Goal: Task Accomplishment & Management: Manage account settings

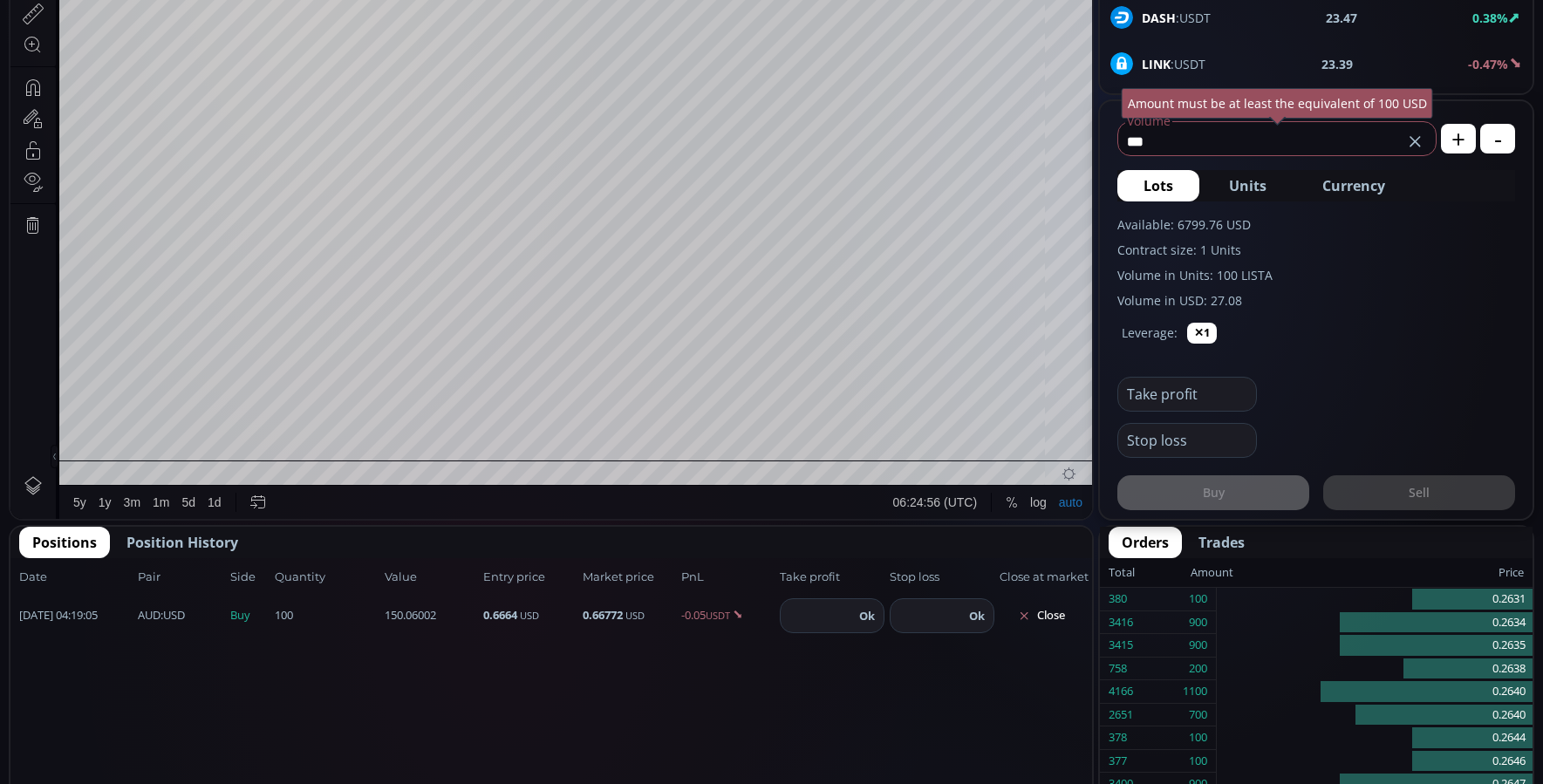
scroll to position [1756, 0]
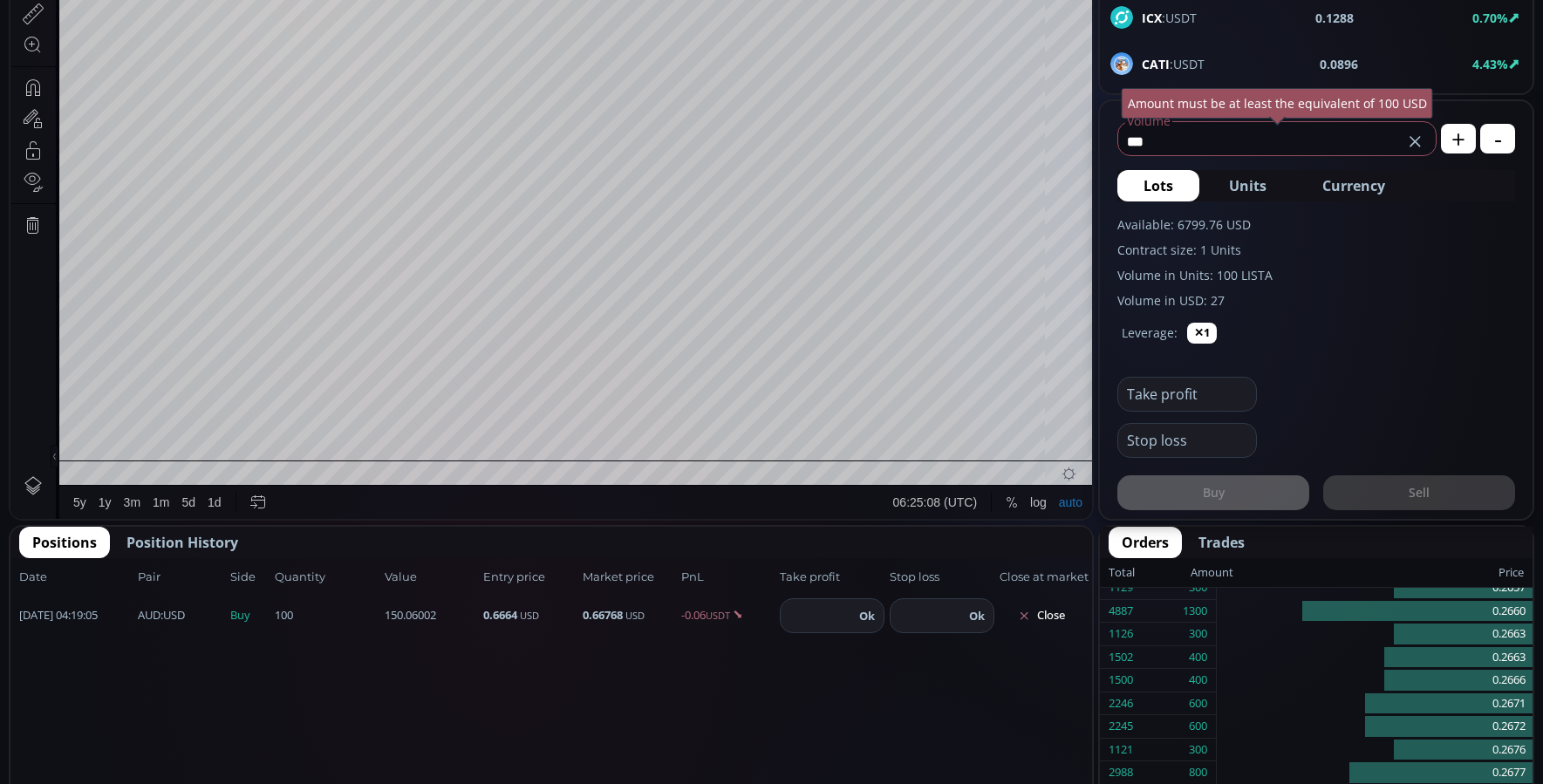
click at [1227, 545] on span "Trades" at bounding box center [1221, 542] width 46 height 21
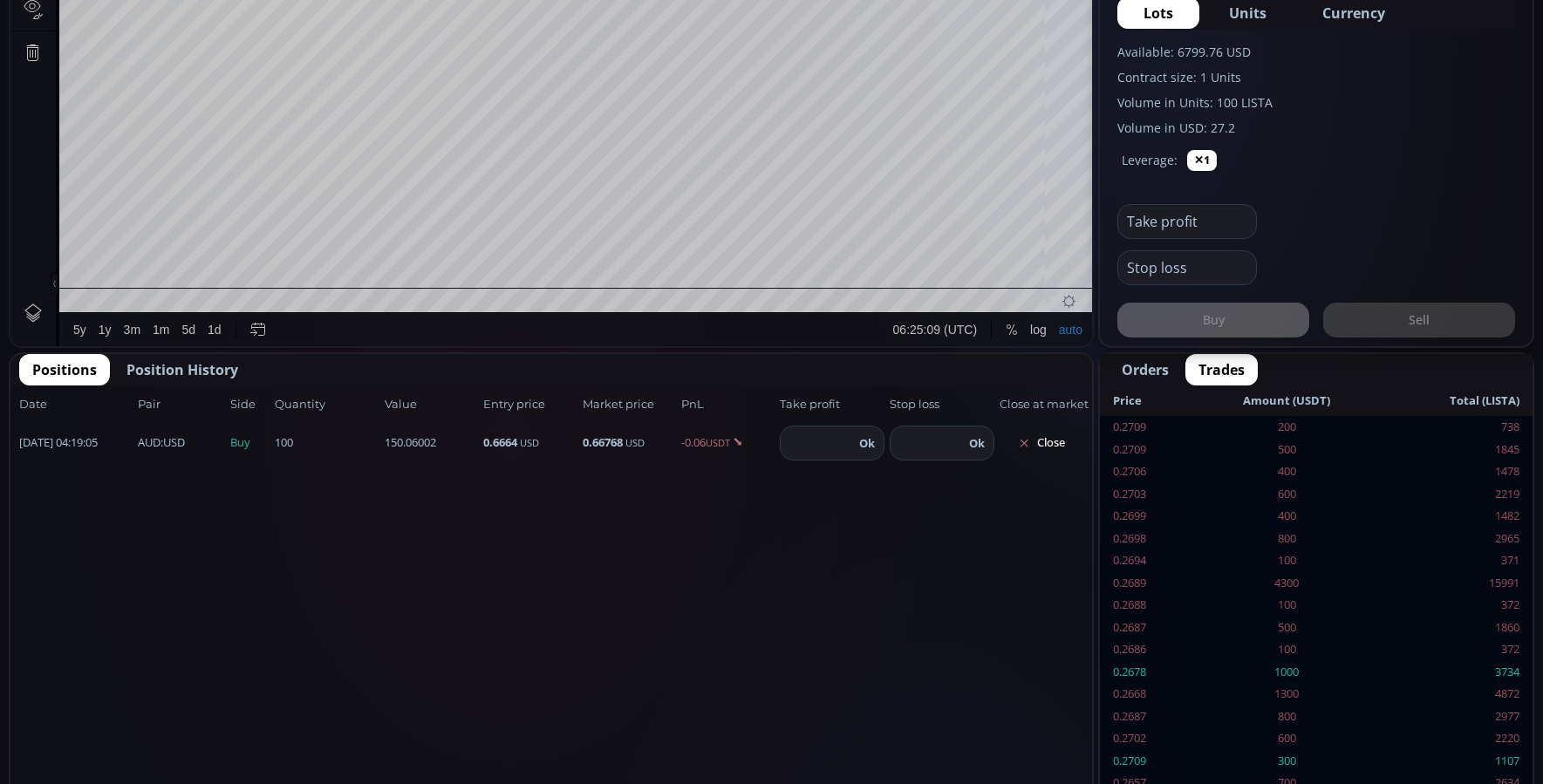
scroll to position [720, 0]
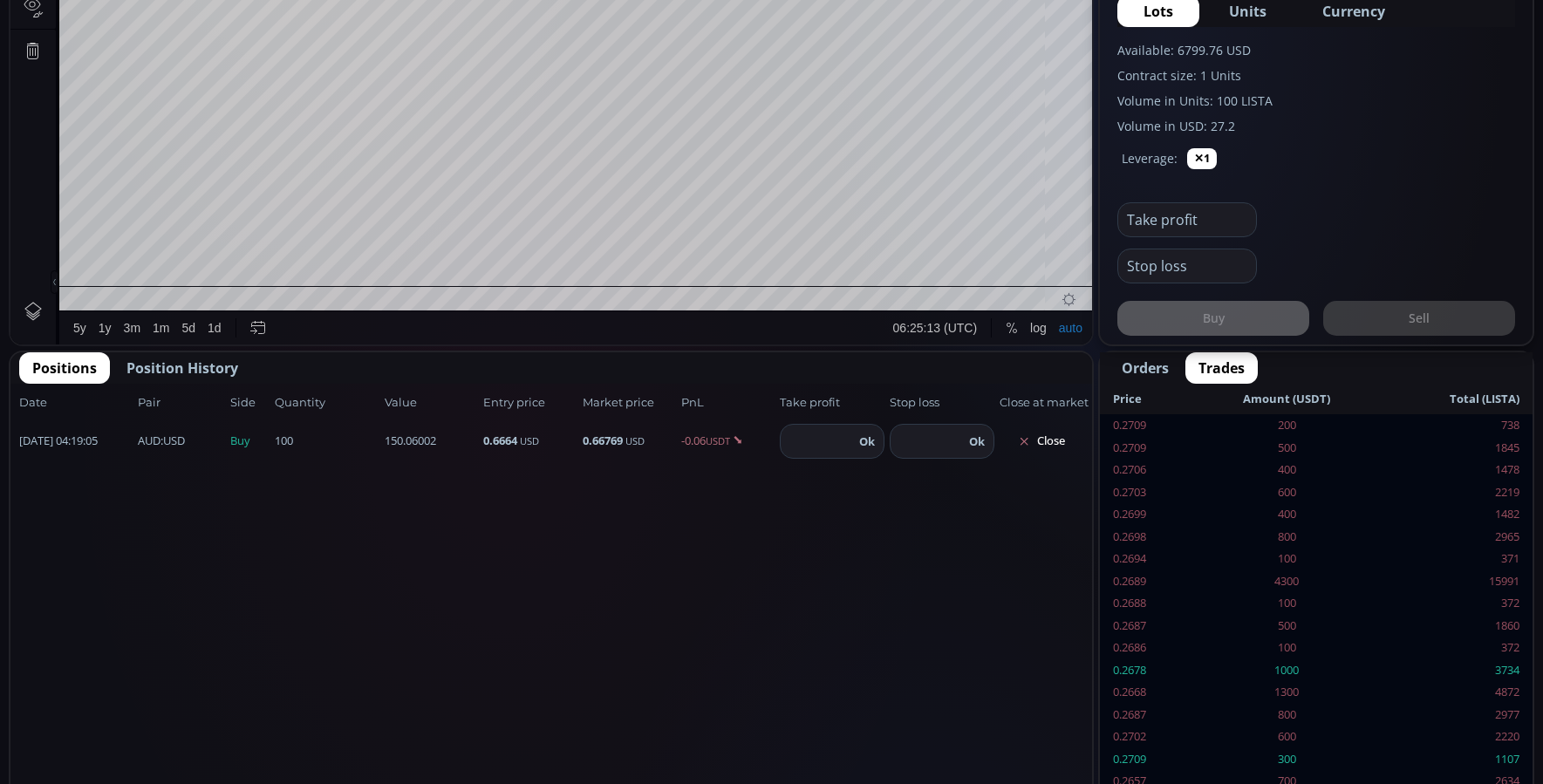
click at [1153, 364] on span "Orders" at bounding box center [1145, 368] width 47 height 21
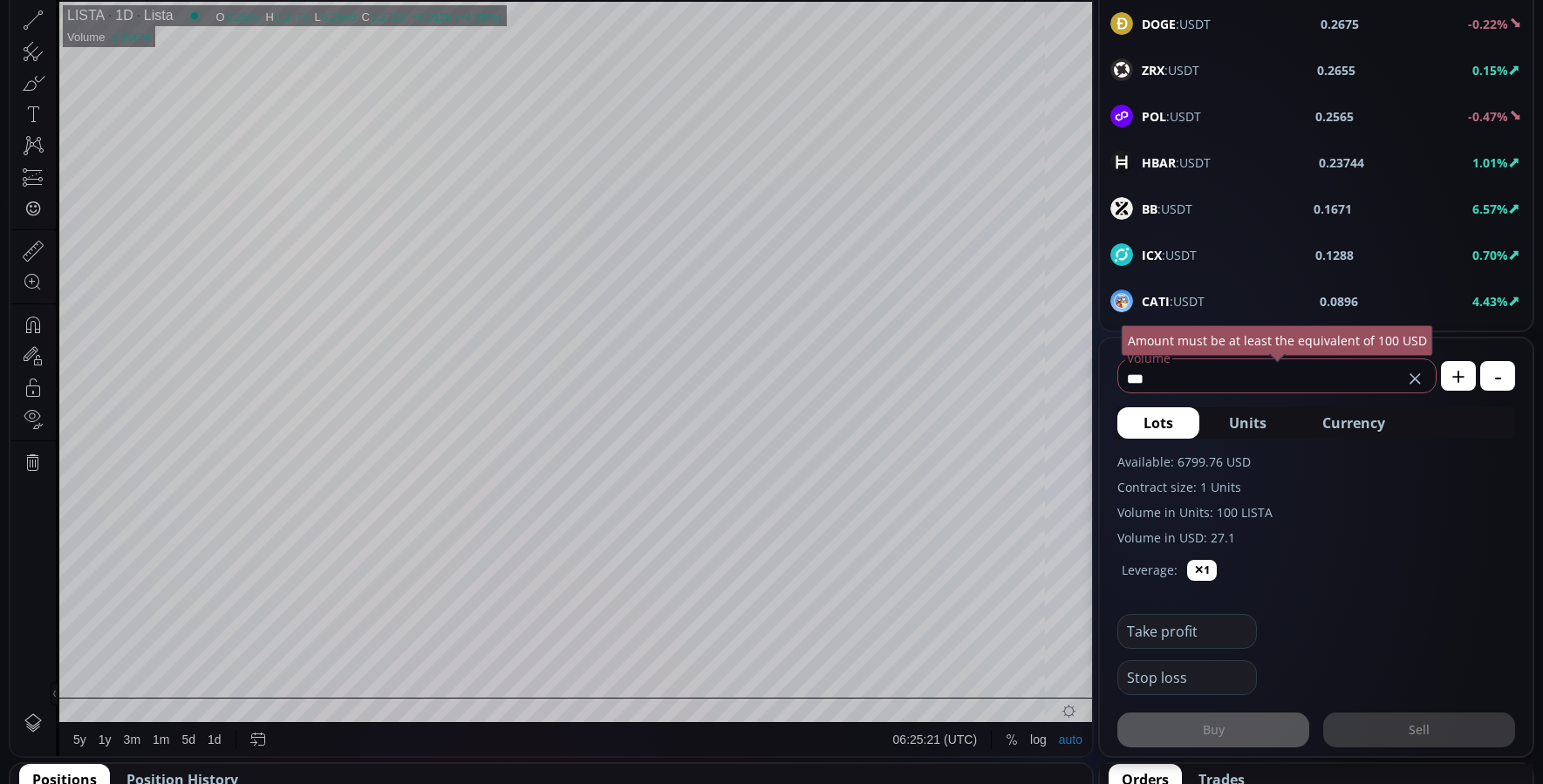
scroll to position [0, 0]
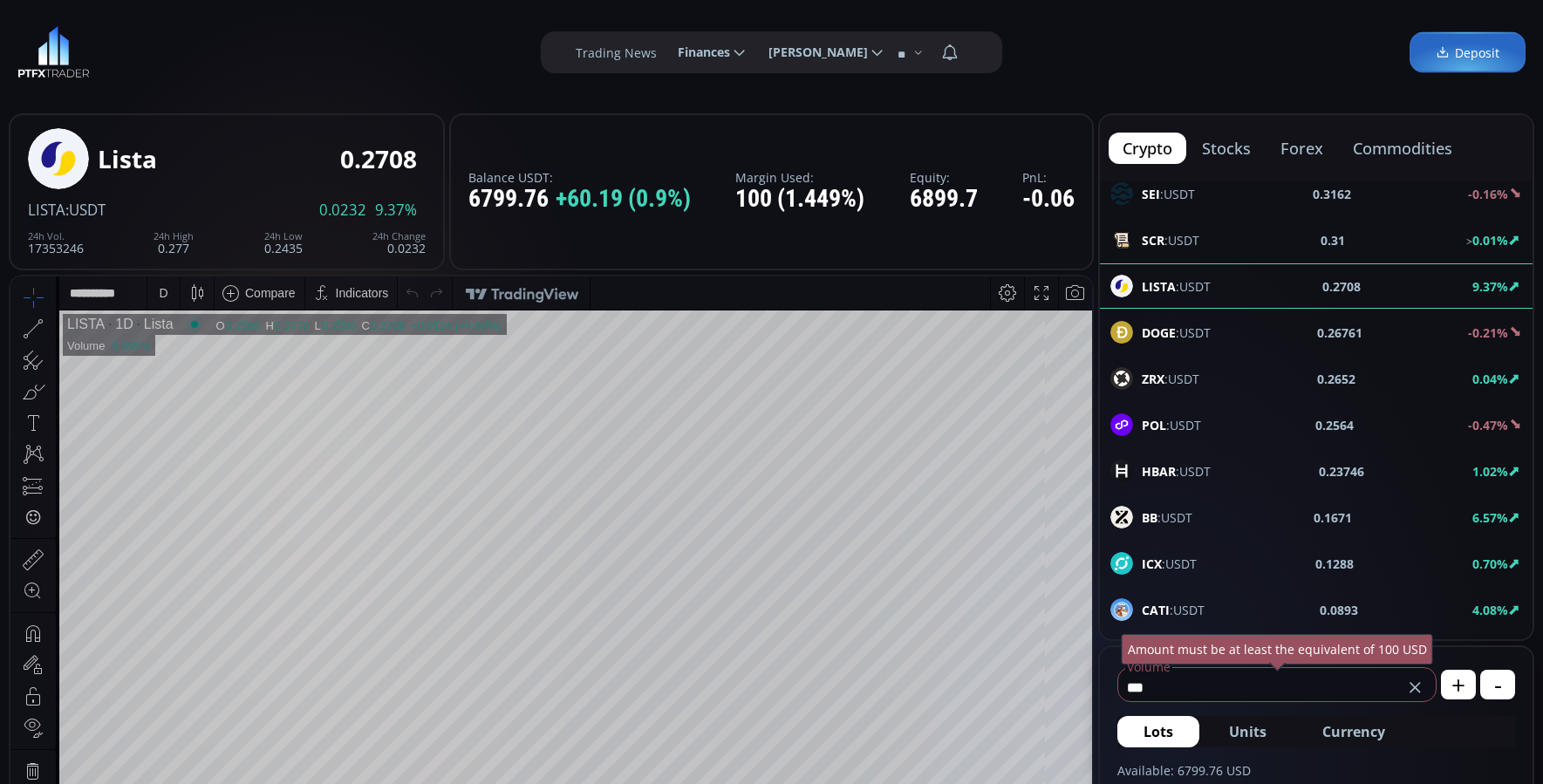
click at [62, 60] on img at bounding box center [53, 52] width 72 height 52
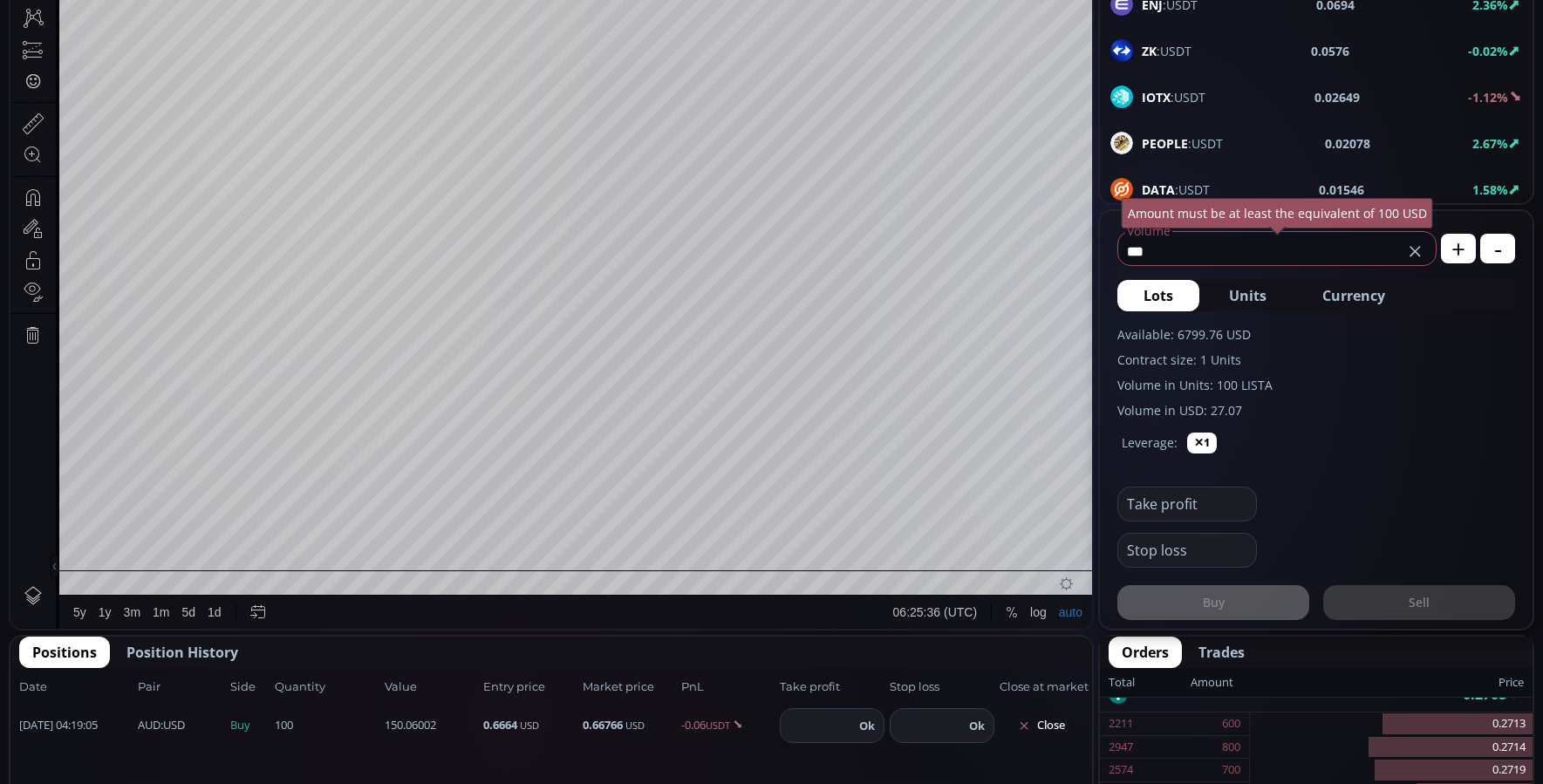
scroll to position [785, 0]
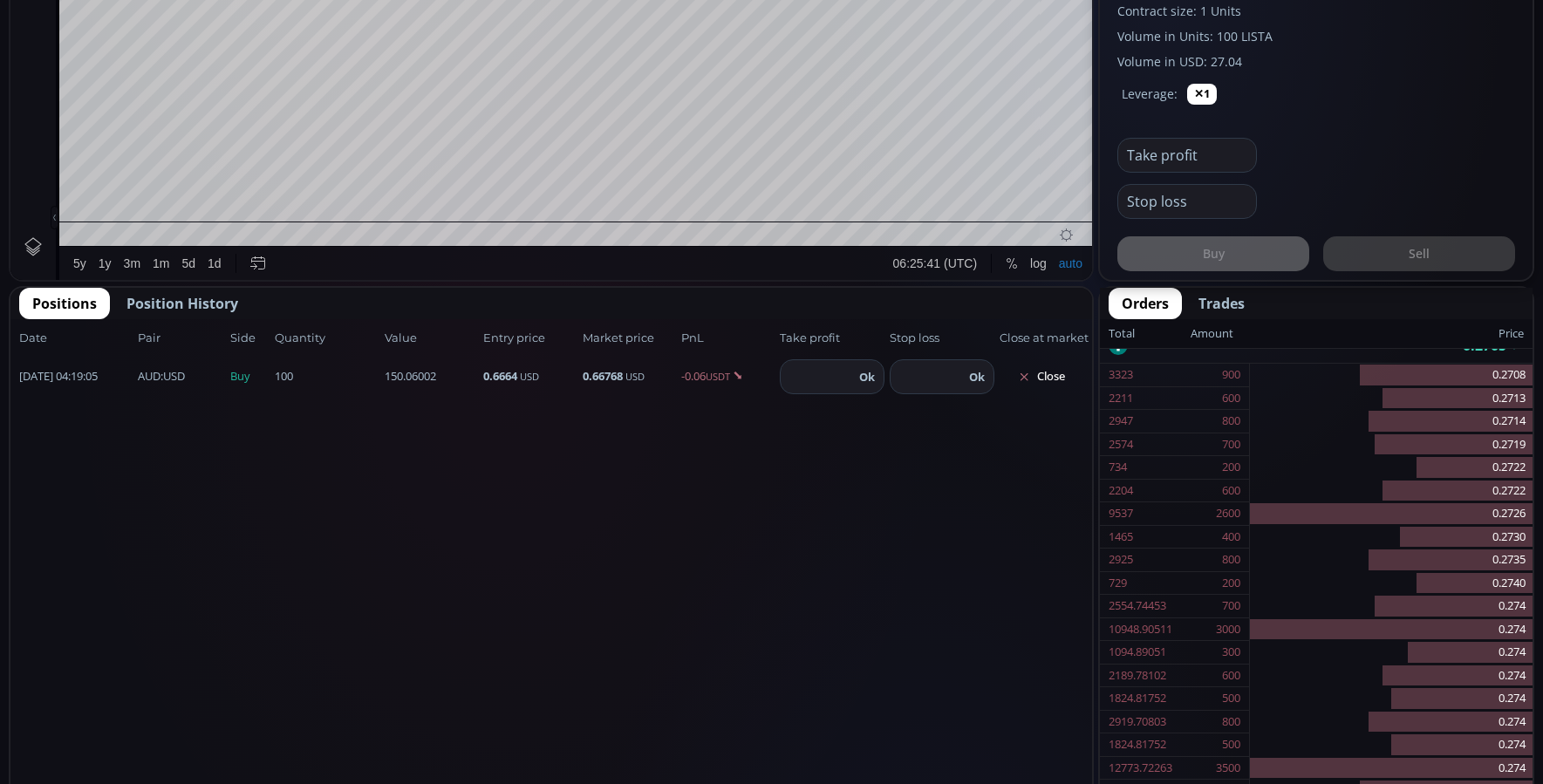
click at [171, 301] on span "Position History" at bounding box center [183, 303] width 111 height 21
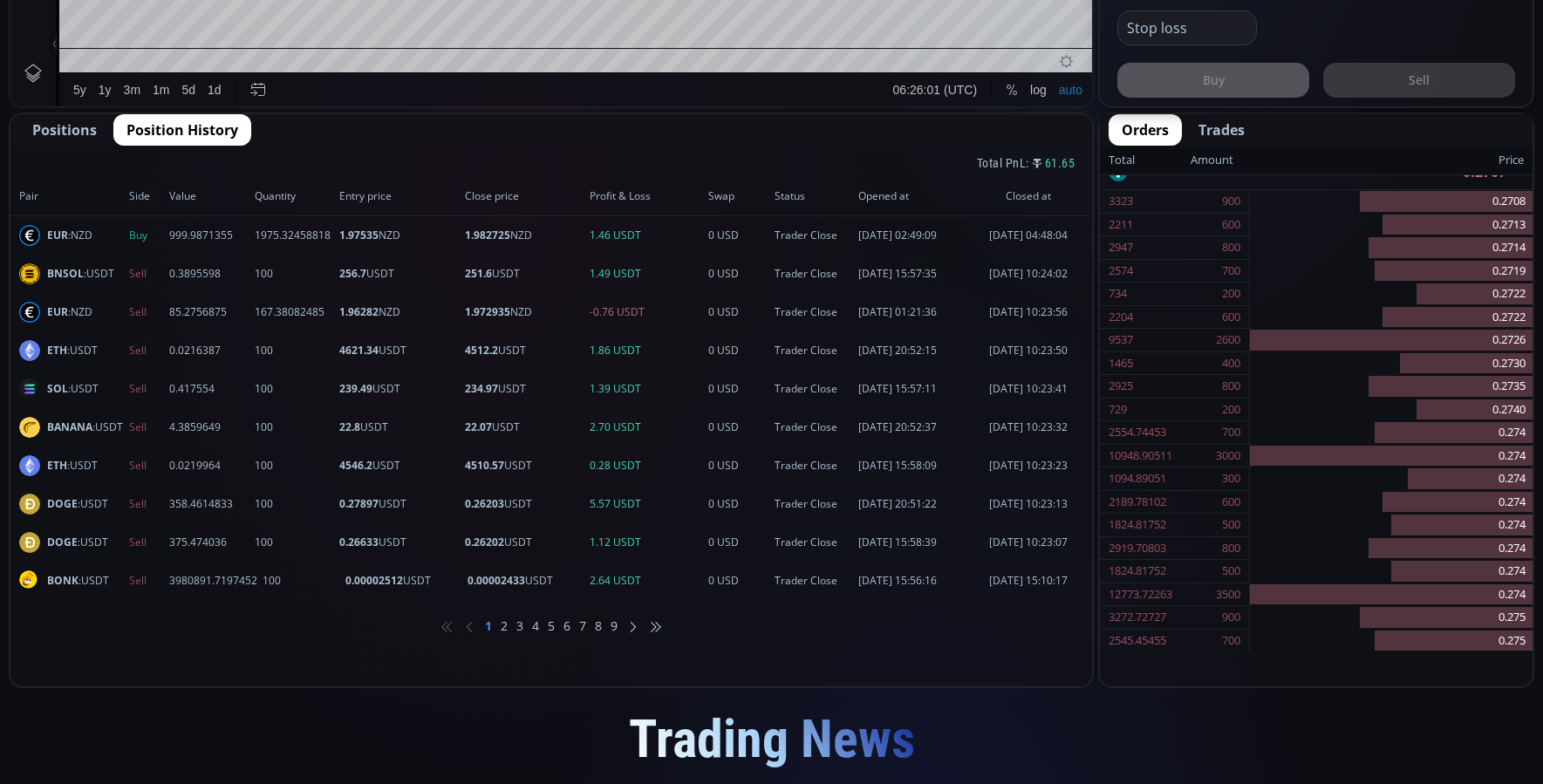
scroll to position [959, 0]
click at [505, 629] on li "2" at bounding box center [504, 625] width 7 height 17
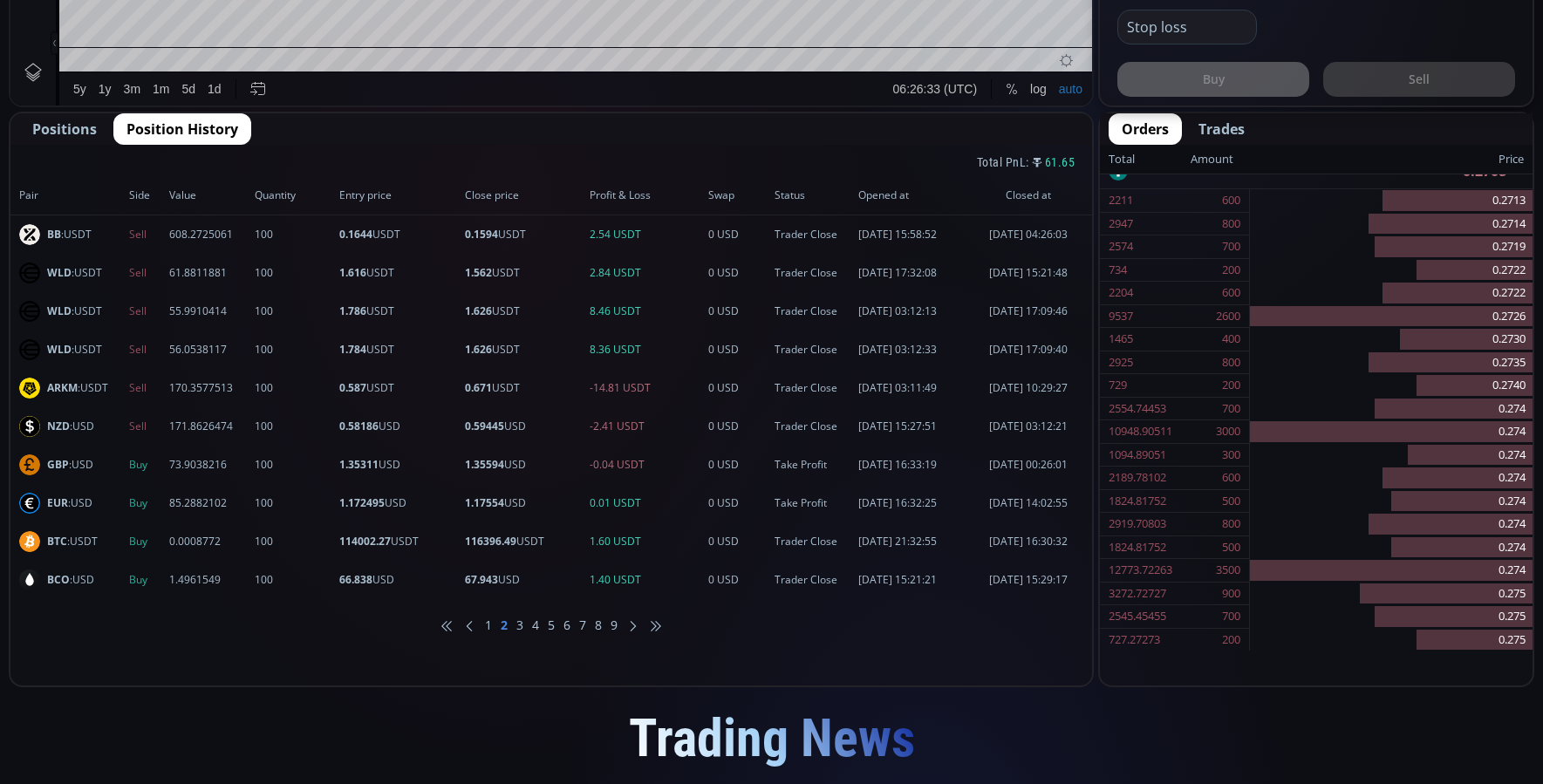
click at [517, 624] on li "3" at bounding box center [520, 625] width 7 height 17
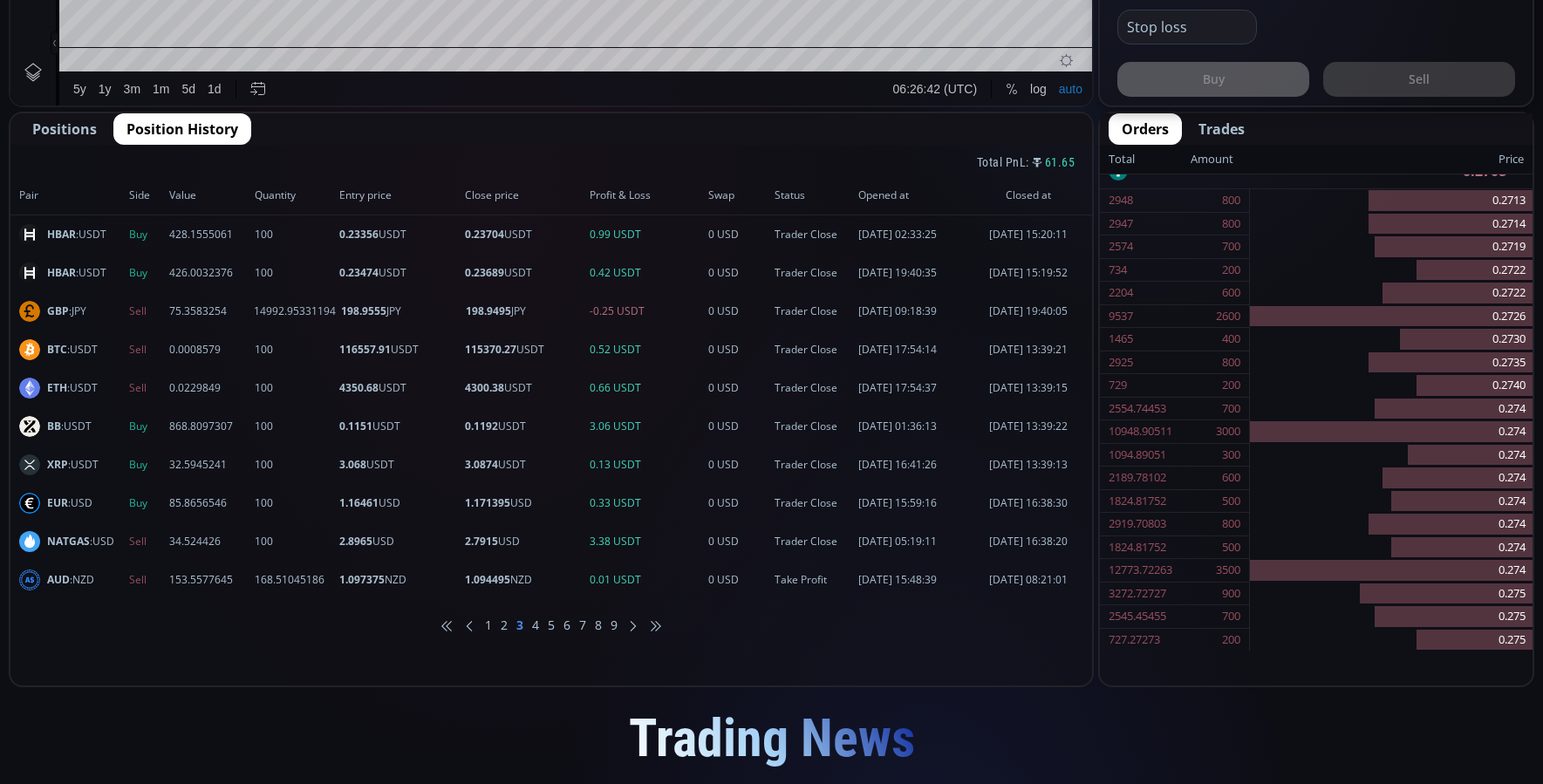
click at [538, 631] on li "4" at bounding box center [536, 625] width 7 height 17
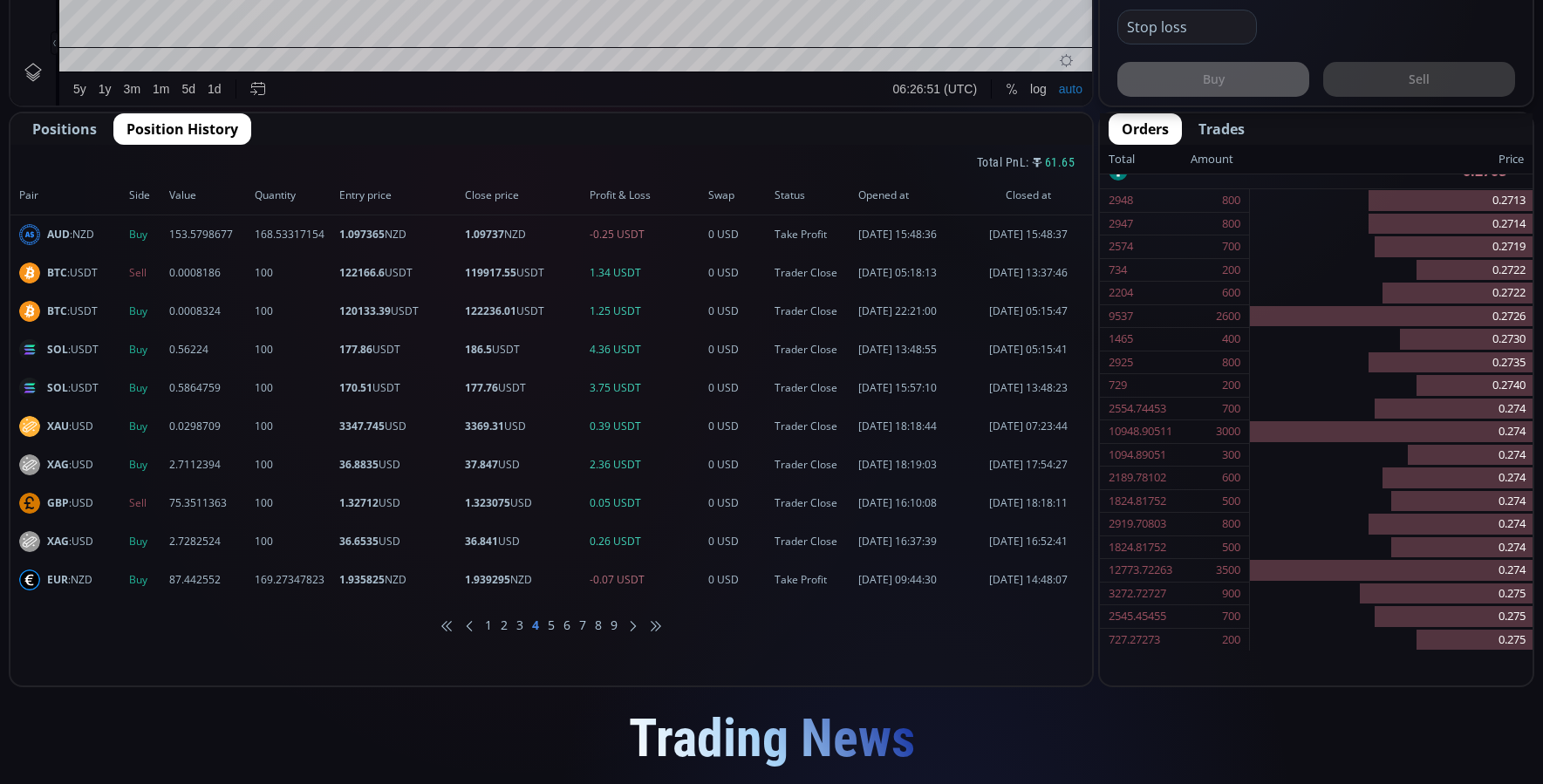
click at [551, 628] on li "5" at bounding box center [551, 625] width 7 height 17
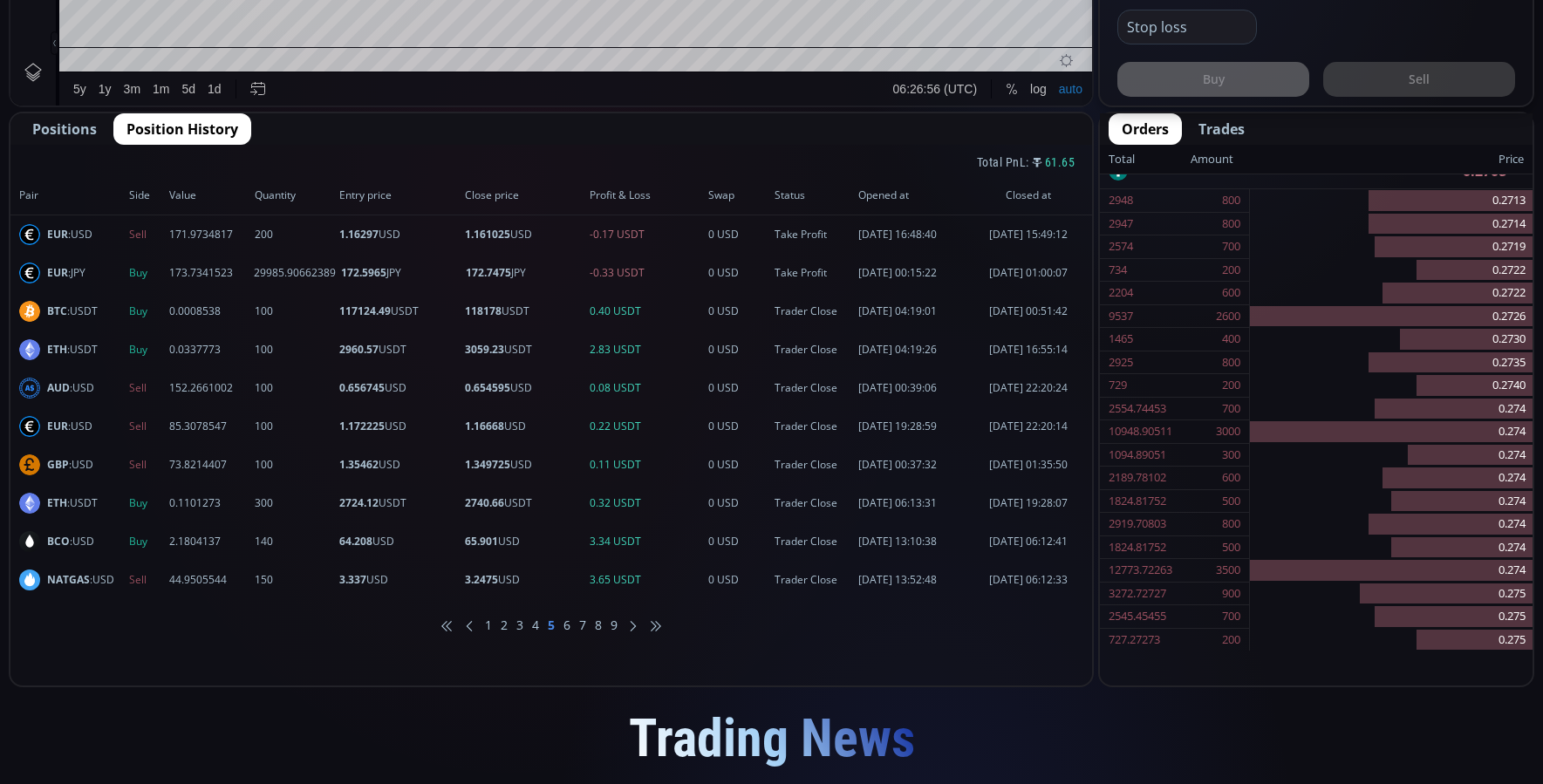
click at [565, 627] on li "6" at bounding box center [567, 625] width 7 height 17
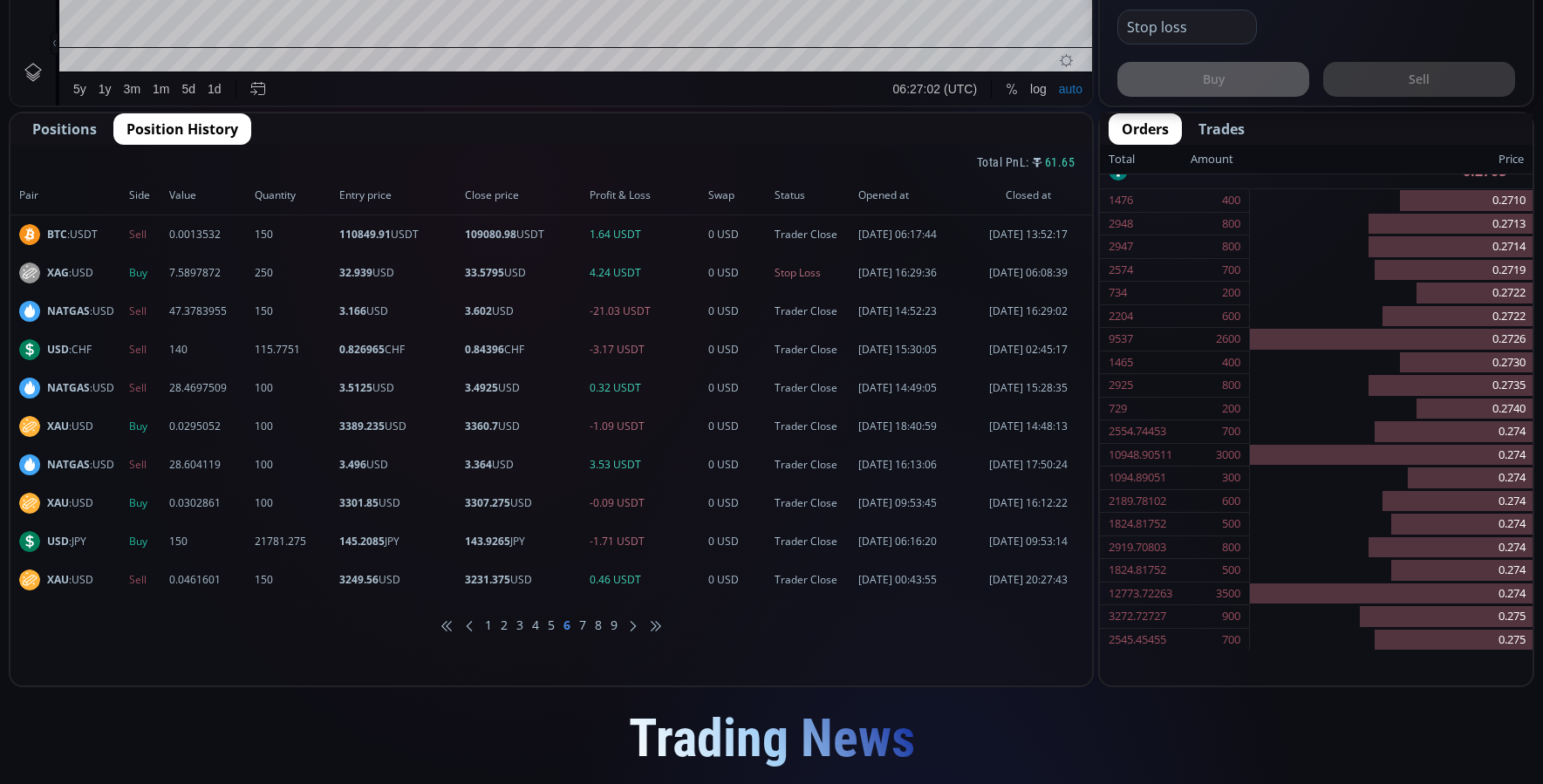
click at [583, 626] on li "7" at bounding box center [583, 625] width 7 height 17
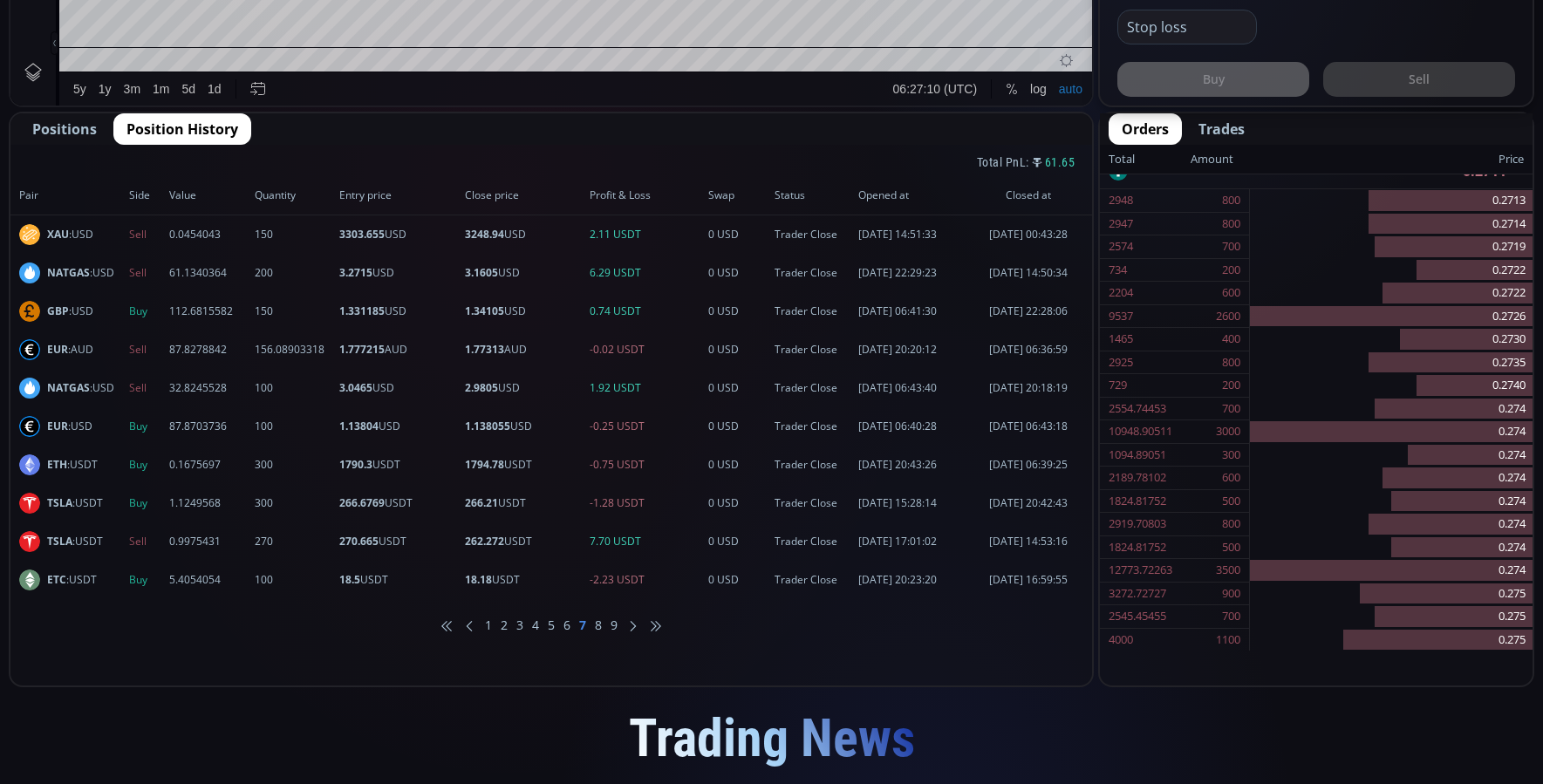
click at [596, 626] on li "8" at bounding box center [598, 625] width 7 height 17
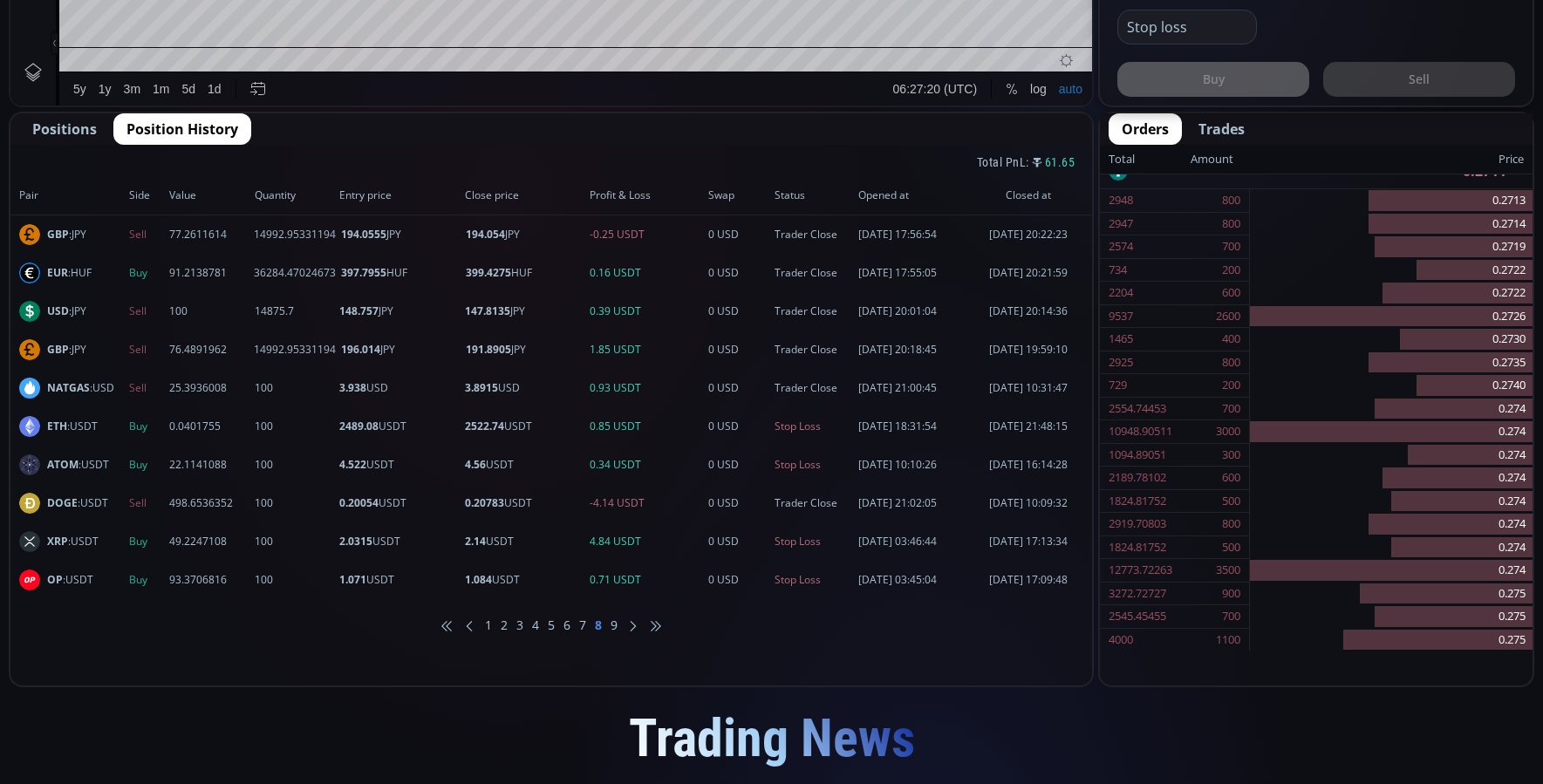
click at [613, 625] on li "9" at bounding box center [614, 625] width 7 height 17
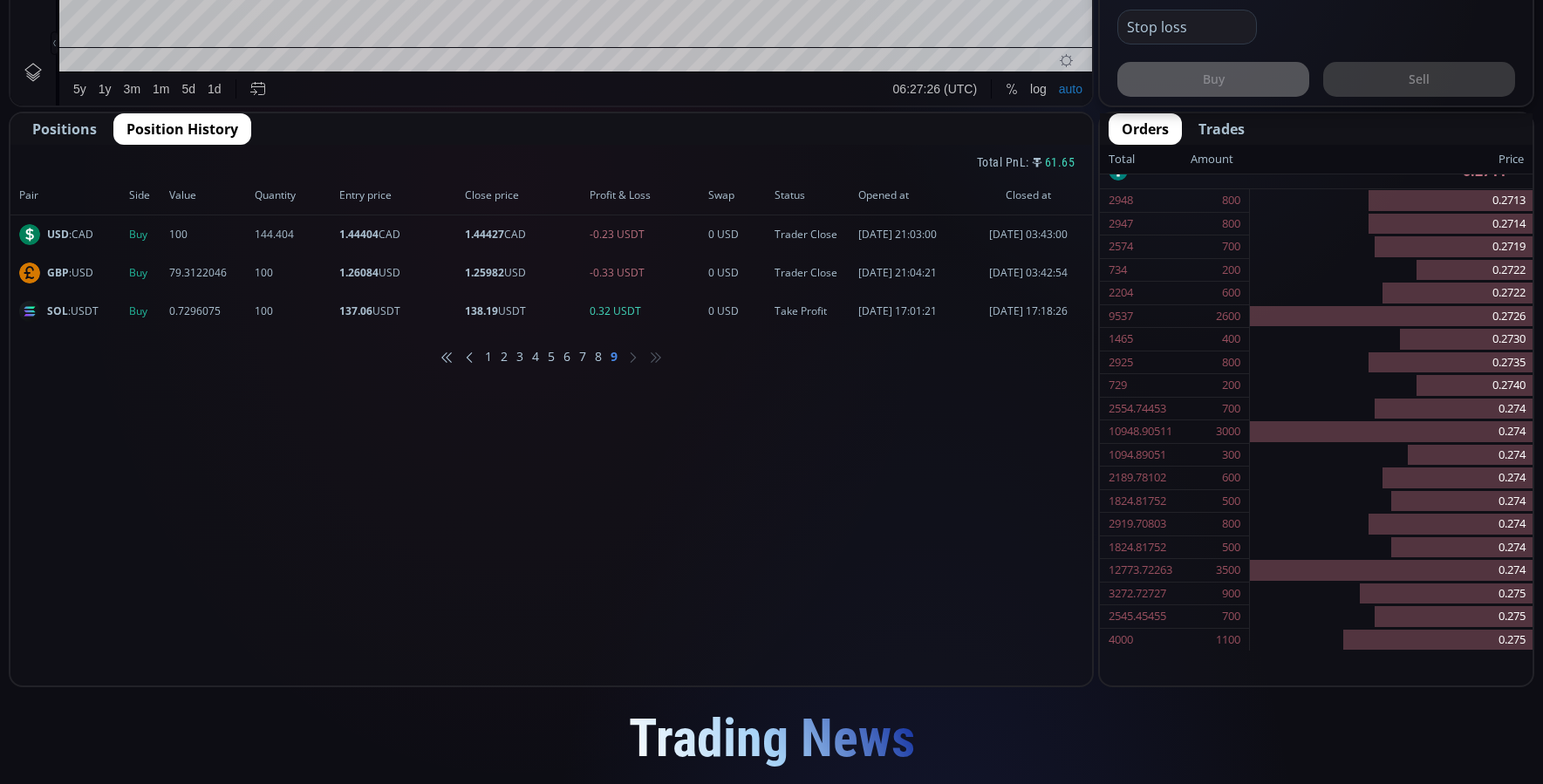
click at [485, 361] on li "1" at bounding box center [488, 356] width 7 height 17
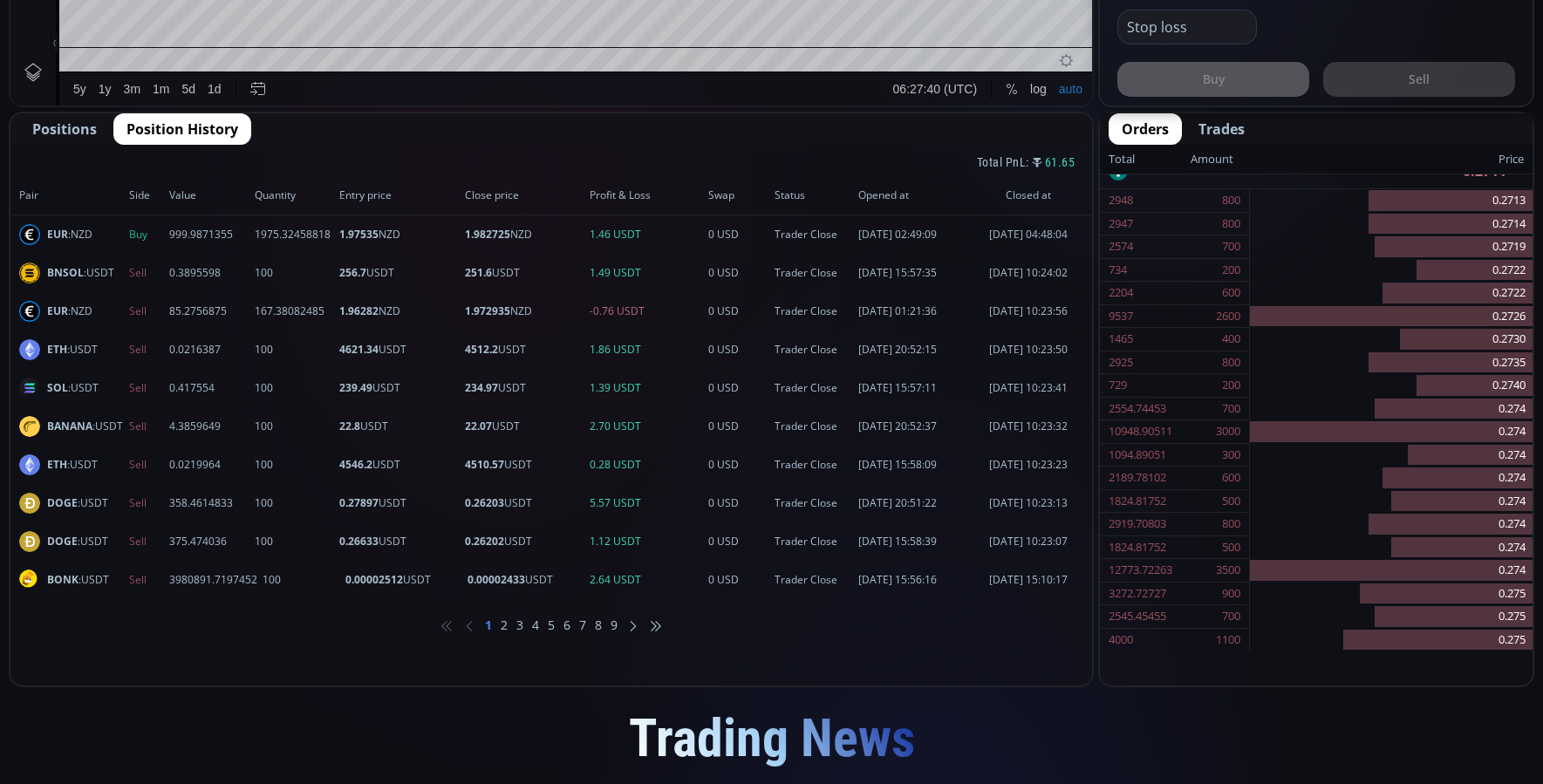
click at [73, 129] on span "Positions" at bounding box center [65, 129] width 65 height 21
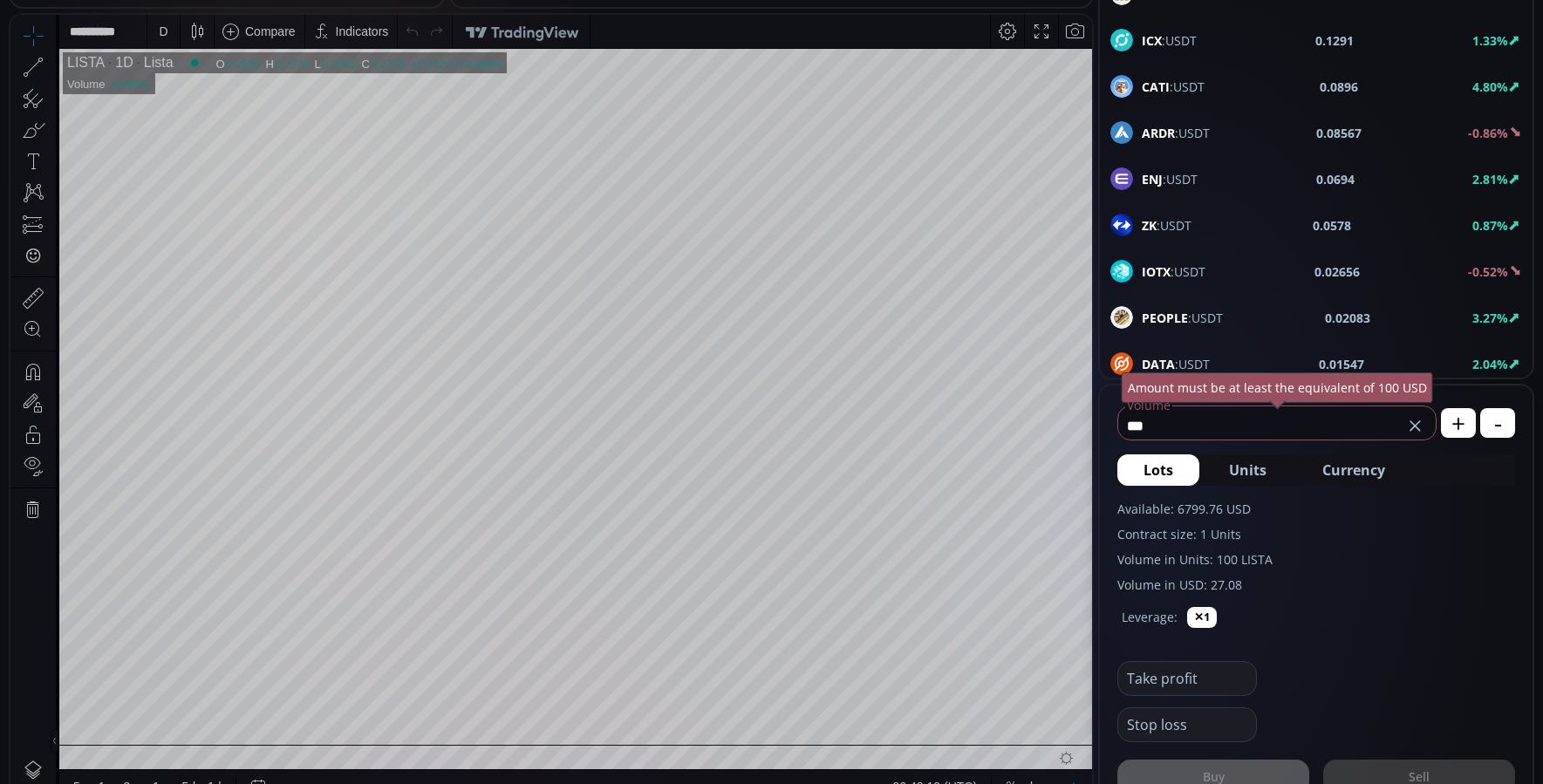
scroll to position [0, 0]
